Goal: Use online tool/utility: Utilize a website feature to perform a specific function

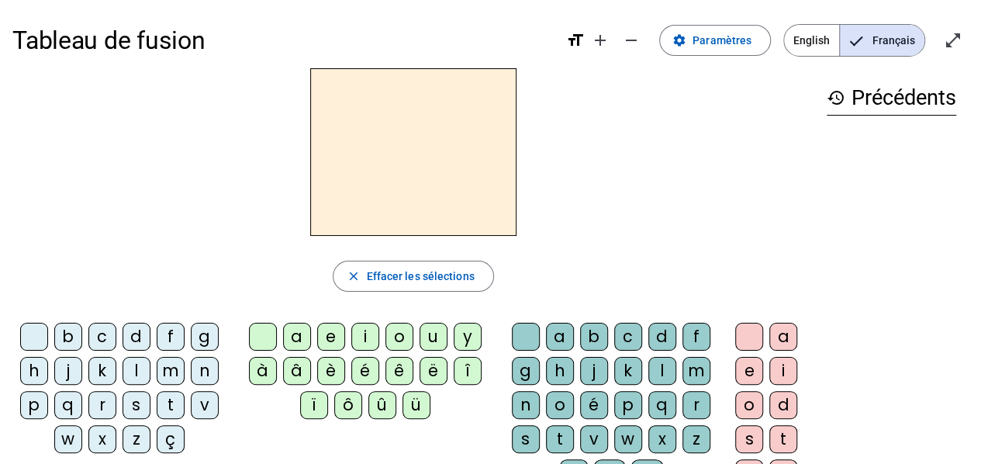
click at [138, 360] on div "l" at bounding box center [137, 371] width 28 height 28
click at [331, 341] on div "e" at bounding box center [331, 337] width 28 height 28
click at [708, 208] on div "le" at bounding box center [413, 152] width 802 height 168
click at [385, 404] on div "û" at bounding box center [382, 405] width 28 height 28
click at [437, 337] on div "u" at bounding box center [434, 337] width 28 height 28
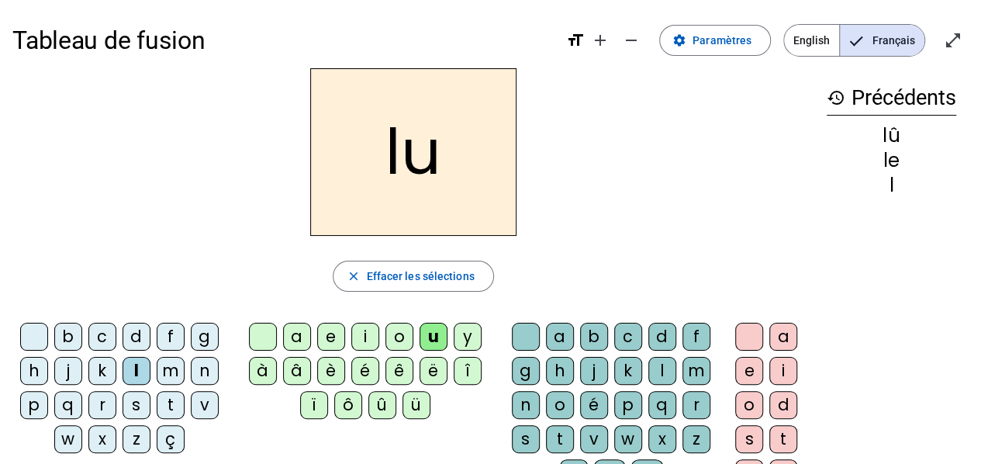
click at [174, 399] on div "t" at bounding box center [171, 405] width 28 height 28
click at [135, 341] on div "d" at bounding box center [137, 337] width 28 height 28
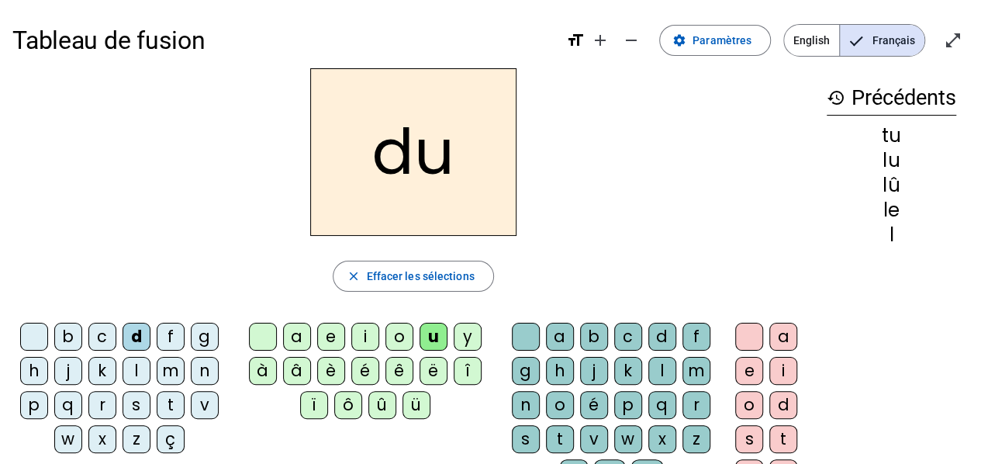
click at [402, 160] on h2 "du" at bounding box center [413, 152] width 206 height 168
click at [650, 229] on div "du" at bounding box center [413, 152] width 802 height 168
click at [330, 340] on div "e" at bounding box center [331, 337] width 28 height 28
click at [169, 402] on div "t" at bounding box center [171, 405] width 28 height 28
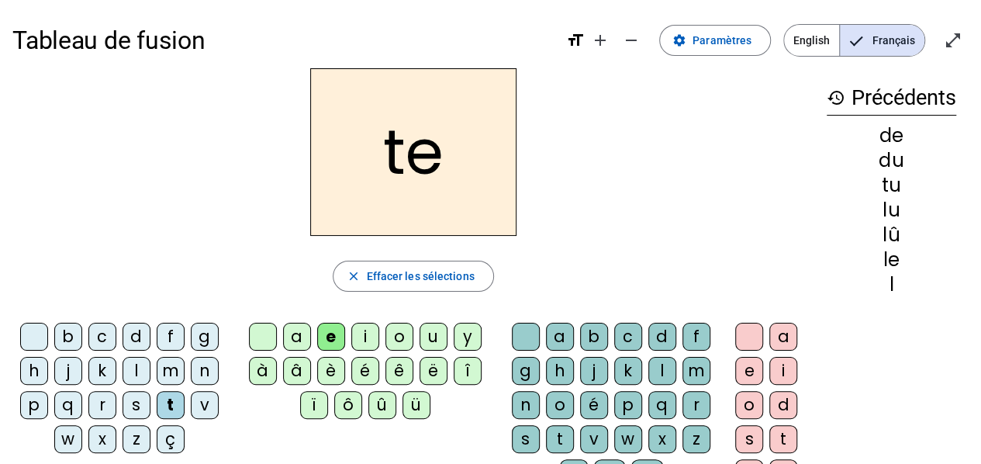
click at [299, 340] on div "a" at bounding box center [297, 337] width 28 height 28
